Goal: Check status

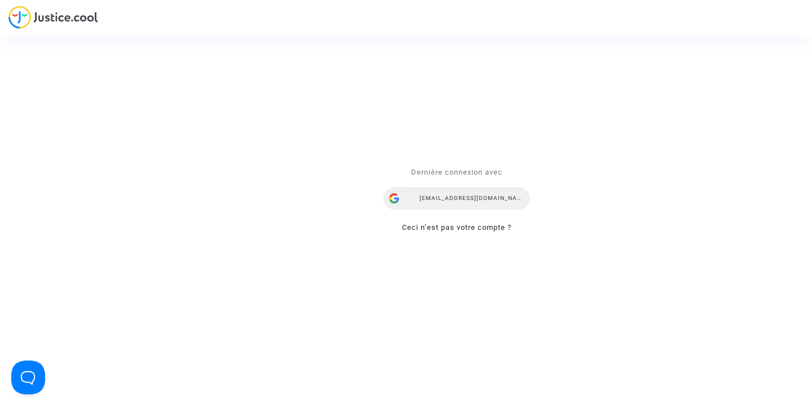
click at [440, 197] on div "airlines@refundmyticket.net" at bounding box center [456, 199] width 147 height 23
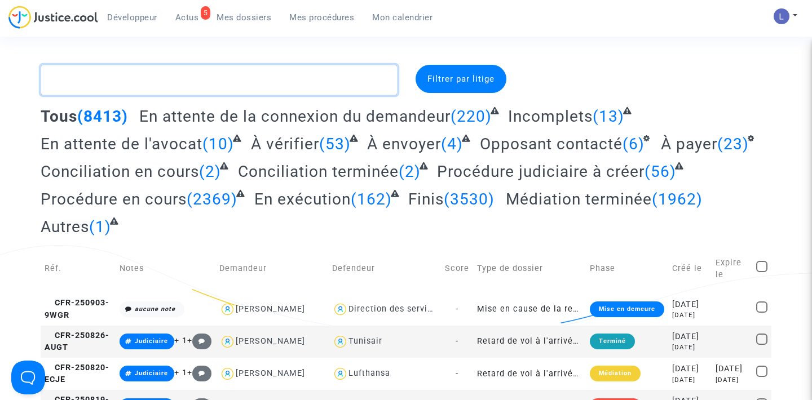
click at [120, 80] on textarea at bounding box center [219, 80] width 357 height 30
paste textarea "CFR-240111-KFEV"
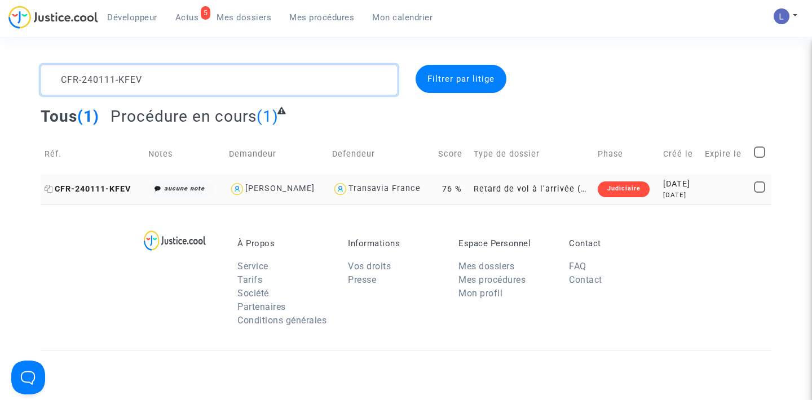
type textarea "CFR-240111-KFEV"
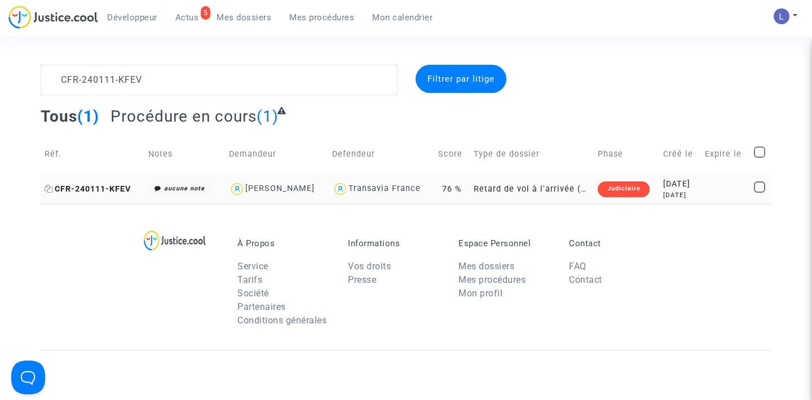
click at [109, 188] on span "CFR-240111-KFEV" at bounding box center [88, 189] width 86 height 10
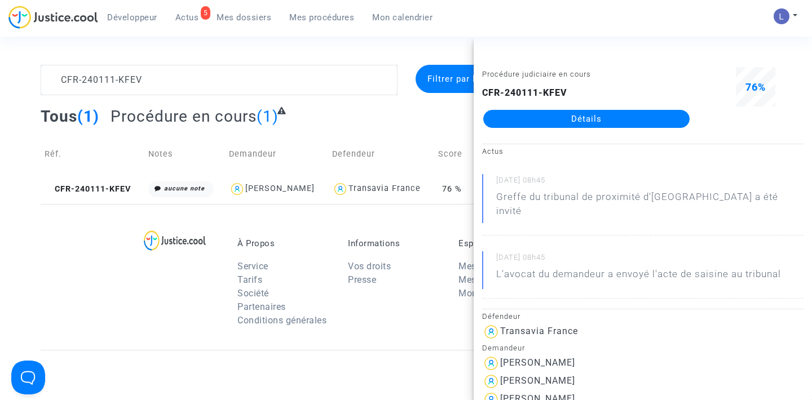
click at [630, 119] on link "Détails" at bounding box center [586, 119] width 206 height 18
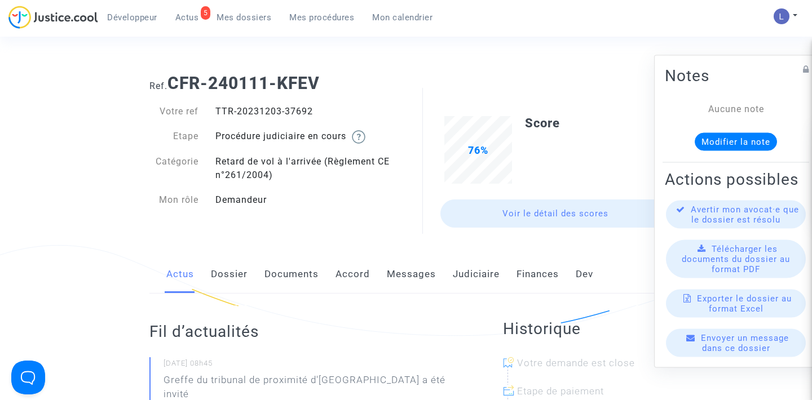
click at [455, 277] on link "Judiciaire" at bounding box center [476, 274] width 47 height 37
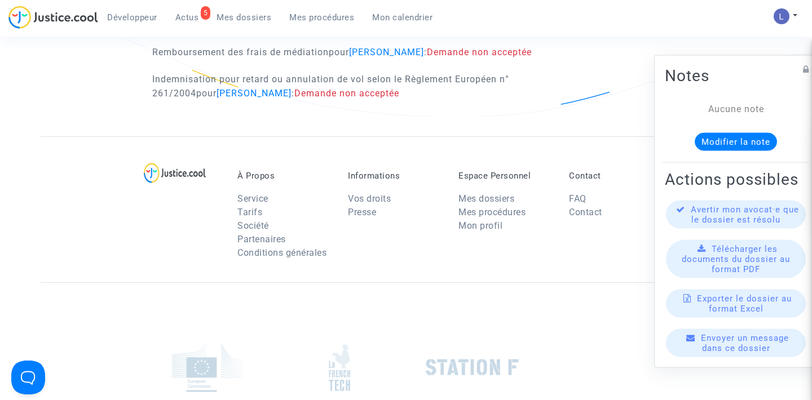
scroll to position [737, 0]
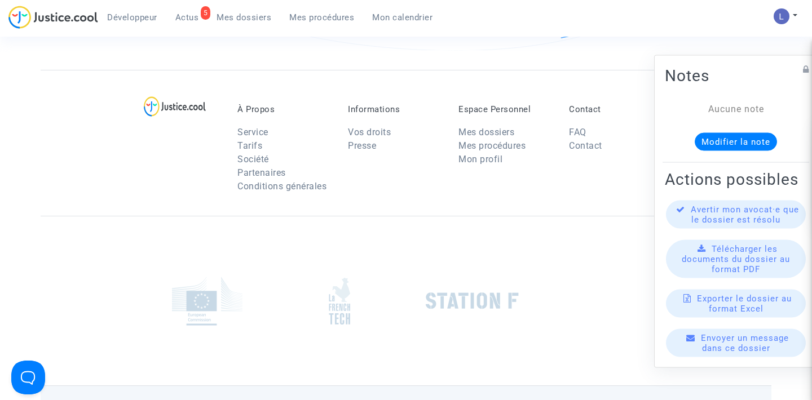
click at [179, 20] on span "Actus" at bounding box center [187, 17] width 24 height 10
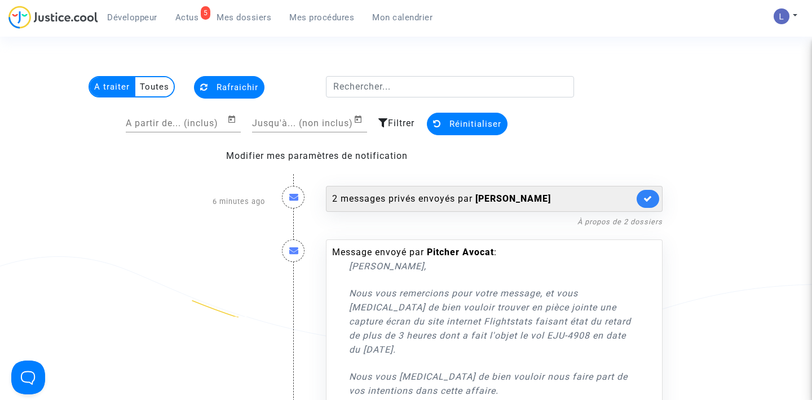
click at [645, 193] on link at bounding box center [647, 199] width 23 height 18
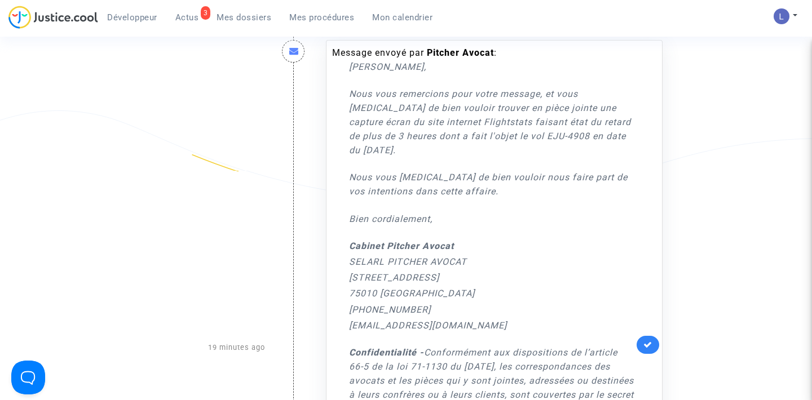
scroll to position [148, 0]
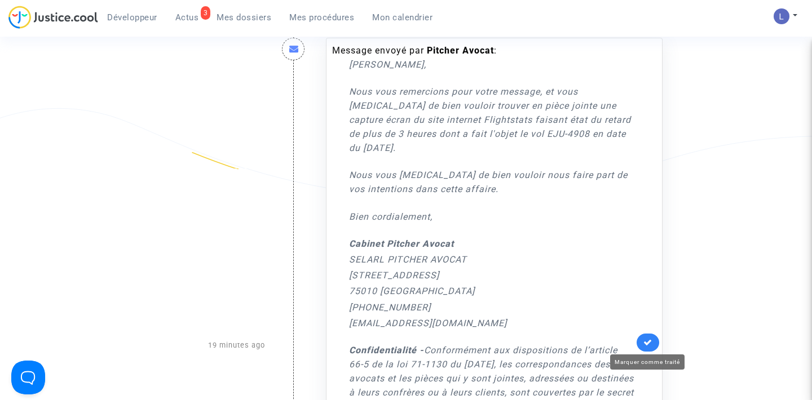
click at [646, 341] on icon at bounding box center [647, 342] width 9 height 8
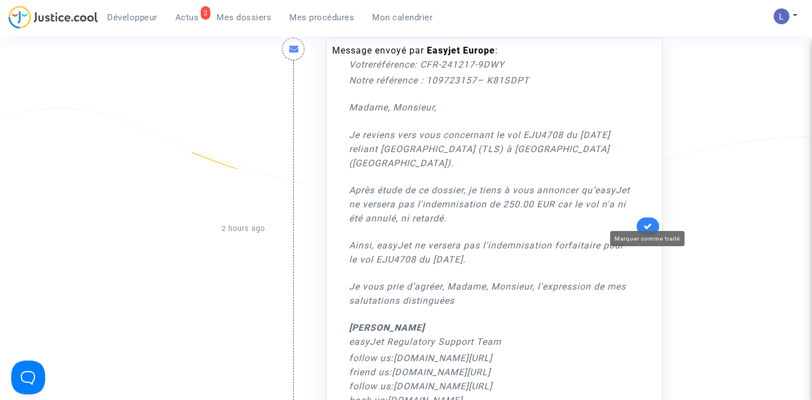
click at [645, 222] on icon at bounding box center [647, 226] width 9 height 8
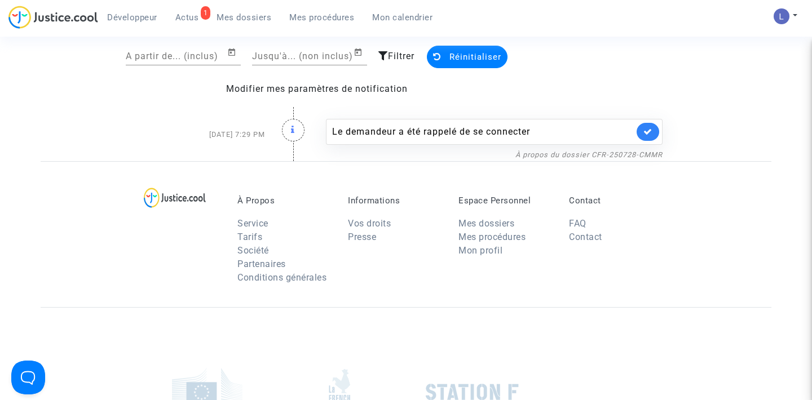
scroll to position [65, 0]
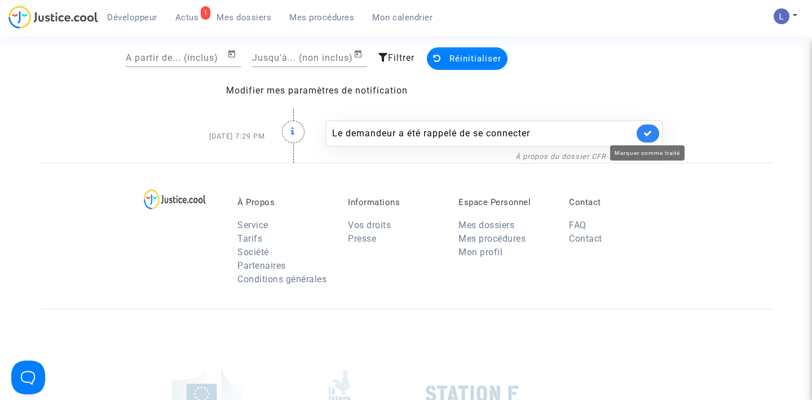
click at [650, 131] on icon at bounding box center [647, 133] width 9 height 8
